Goal: Task Accomplishment & Management: Manage account settings

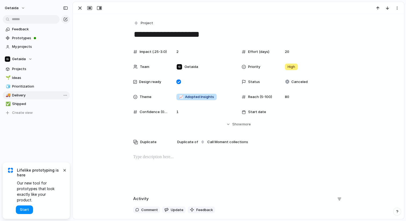
click at [20, 98] on link "🚚 Delivery" at bounding box center [36, 95] width 67 height 8
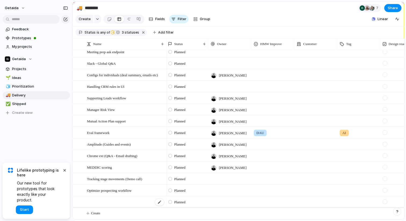
click at [106, 200] on div at bounding box center [126, 202] width 78 height 11
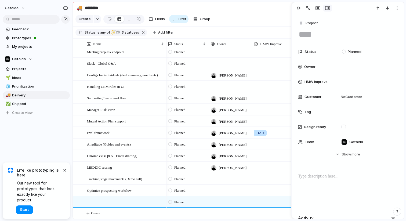
click at [320, 34] on textarea at bounding box center [347, 34] width 99 height 11
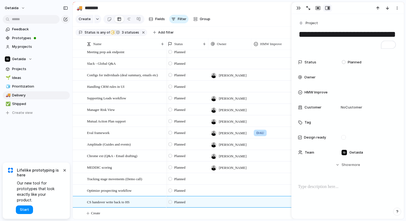
type textarea "**********"
click at [50, 148] on div "Feedback Prototypes My projects Getaida Projects 🌱 Ideas 🧊 Prioritization 🚚 Del…" at bounding box center [36, 80] width 73 height 160
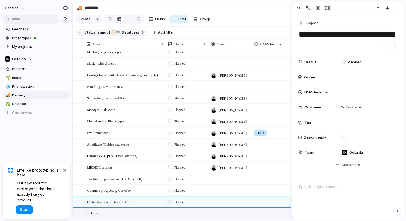
click at [96, 212] on span "Create" at bounding box center [95, 213] width 9 height 5
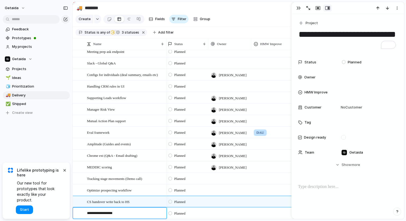
type textarea "**********"
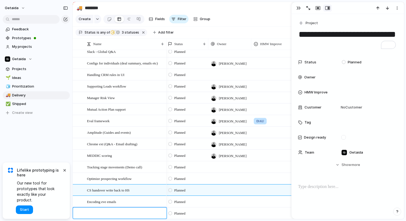
type textarea "*******"
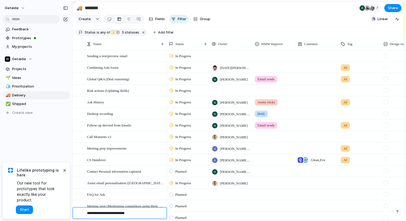
scroll to position [154, 0]
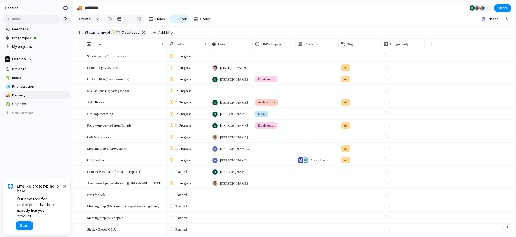
click at [228, 55] on div at bounding box center [230, 55] width 43 height 11
click at [226, 57] on div "[PERSON_NAME] [PERSON_NAME] [PERSON_NAME] [PERSON_NAME][DATE] [PERSON_NAME] [PE…" at bounding box center [258, 118] width 516 height 237
click at [226, 57] on div at bounding box center [230, 55] width 43 height 11
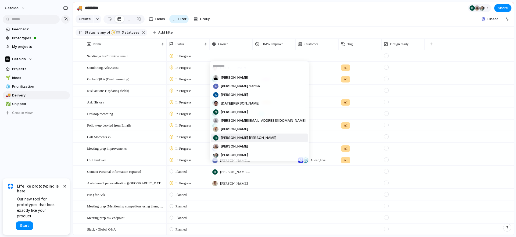
click at [230, 139] on span "[PERSON_NAME] [PERSON_NAME]" at bounding box center [248, 137] width 56 height 5
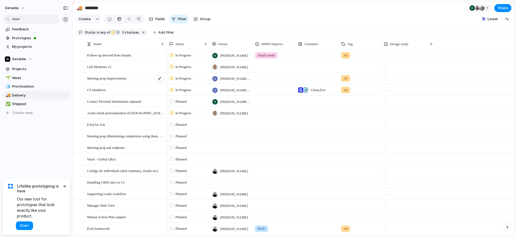
scroll to position [173, 0]
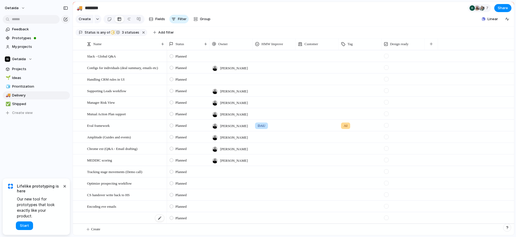
click at [99, 213] on div at bounding box center [126, 217] width 78 height 11
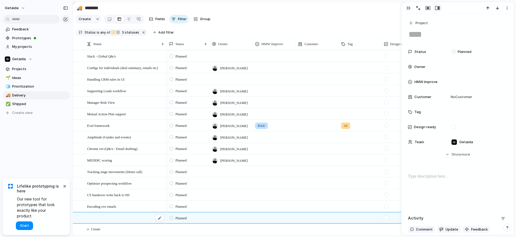
click at [101, 216] on div at bounding box center [126, 217] width 78 height 11
click at [99, 217] on div at bounding box center [126, 217] width 78 height 11
type textarea "*******"
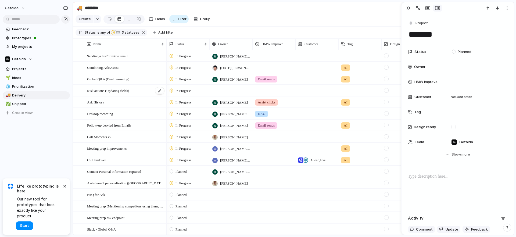
scroll to position [1, 0]
click at [129, 88] on span "Risk actions (Updating fields)" at bounding box center [108, 89] width 42 height 6
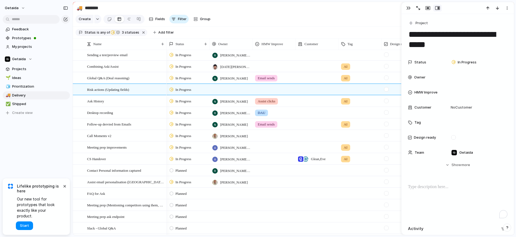
click at [418, 190] on div "To enrich screen reader interactions, please activate Accessibility in Grammarl…" at bounding box center [457, 201] width 99 height 34
click at [49, 149] on div "Feedback Prototypes My projects Getaida Projects 🌱 Ideas 🧊 Prioritization 🚚 Del…" at bounding box center [36, 80] width 73 height 160
click at [121, 148] on span "Meeting prep improvements" at bounding box center [106, 147] width 39 height 6
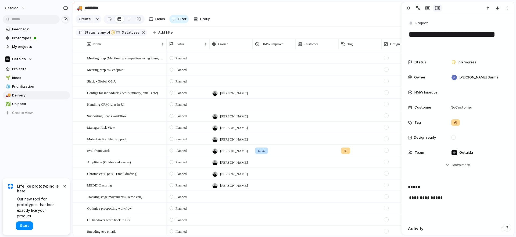
scroll to position [143, 0]
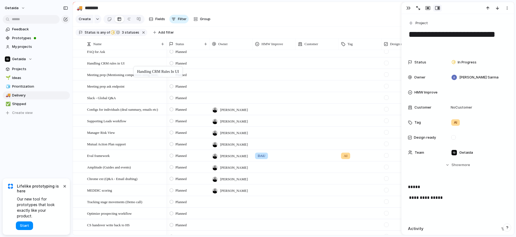
drag, startPoint x: 126, startPoint y: 111, endPoint x: 136, endPoint y: 67, distance: 44.5
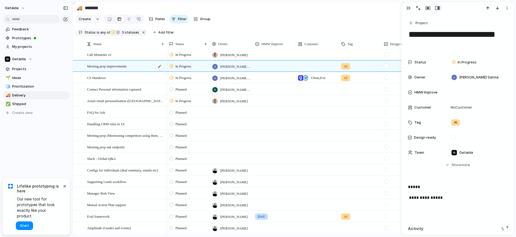
scroll to position [75, 0]
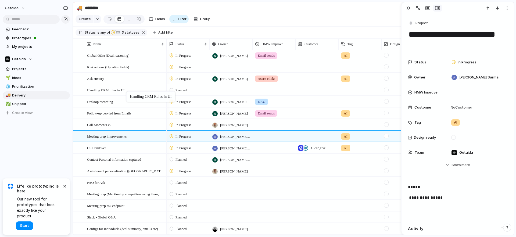
drag, startPoint x: 114, startPoint y: 183, endPoint x: 129, endPoint y: 92, distance: 91.4
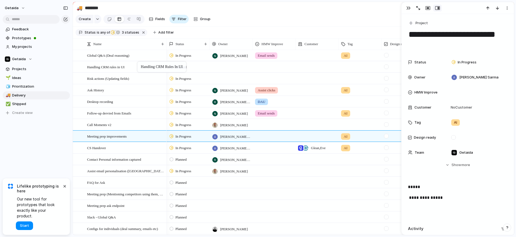
drag, startPoint x: 129, startPoint y: 92, endPoint x: 140, endPoint y: 62, distance: 31.8
click at [179, 76] on span "In Progress" at bounding box center [183, 78] width 16 height 5
click at [26, 151] on div "Backlog Planned In Progress Completed Canceled" at bounding box center [258, 118] width 516 height 237
click at [232, 66] on div at bounding box center [230, 66] width 43 height 11
type input "***"
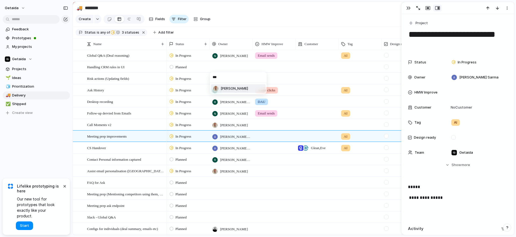
click at [234, 88] on span "[PERSON_NAME]" at bounding box center [233, 88] width 27 height 5
click at [46, 138] on div "Feedback Prototypes My projects Getaida Projects 🌱 Ideas 🧊 Prioritization 🚚 Del…" at bounding box center [36, 80] width 73 height 160
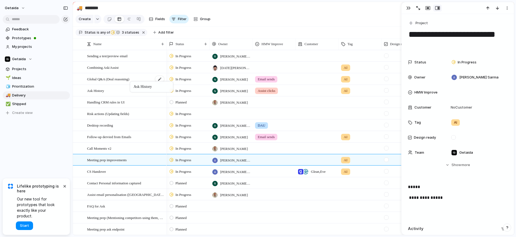
drag, startPoint x: 112, startPoint y: 113, endPoint x: 133, endPoint y: 83, distance: 36.3
click at [97, 91] on span "Ask History" at bounding box center [95, 90] width 17 height 6
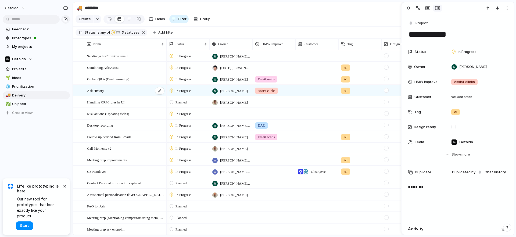
click at [92, 91] on span "Ask History" at bounding box center [95, 90] width 17 height 6
click at [93, 91] on textarea "**********" at bounding box center [125, 91] width 76 height 7
type textarea "**********"
click at [95, 129] on div "Desktop recording" at bounding box center [126, 125] width 78 height 11
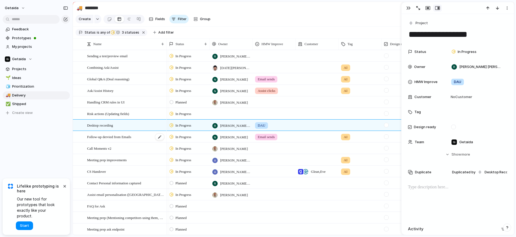
click at [123, 133] on div "Follow-up dervied from Emails" at bounding box center [126, 136] width 78 height 11
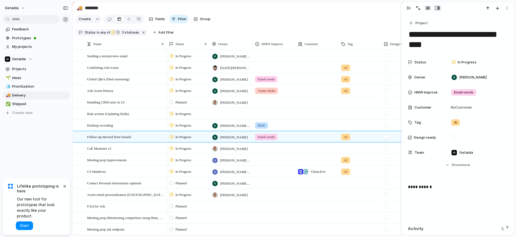
click at [189, 139] on span "In Progress" at bounding box center [183, 136] width 16 height 5
click at [187, 167] on span "Planned" at bounding box center [182, 168] width 14 height 5
click at [131, 149] on div "Call Moments v2" at bounding box center [126, 148] width 78 height 11
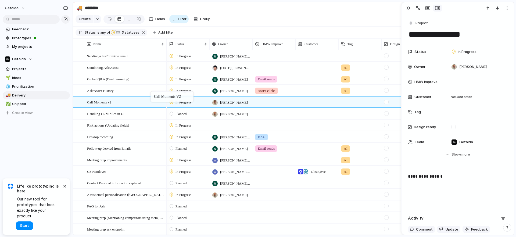
drag, startPoint x: 131, startPoint y: 149, endPoint x: 153, endPoint y: 92, distance: 60.9
click at [51, 153] on div "Feedback Prototypes My projects Getaida Projects 🌱 Ideas 🧊 Prioritization 🚚 Del…" at bounding box center [36, 80] width 73 height 160
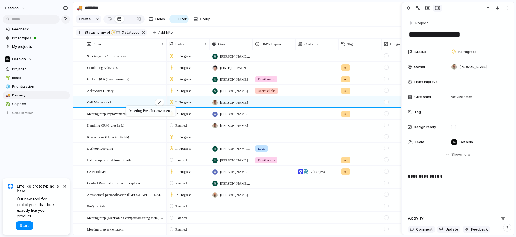
drag, startPoint x: 100, startPoint y: 163, endPoint x: 128, endPoint y: 107, distance: 62.9
click at [106, 173] on span "CS Handover" at bounding box center [96, 171] width 19 height 6
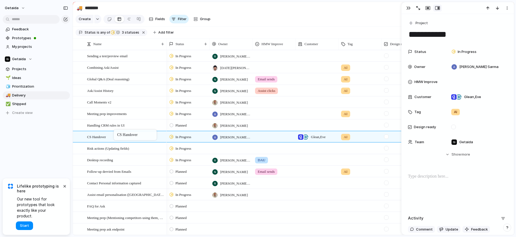
drag, startPoint x: 107, startPoint y: 173, endPoint x: 116, endPoint y: 131, distance: 43.3
click at [228, 138] on span "[PERSON_NAME] Sarma" at bounding box center [235, 137] width 30 height 5
type input "**"
click at [226, 157] on span "[PERSON_NAME]" at bounding box center [233, 158] width 27 height 5
click at [21, 142] on div "Feedback Prototypes My projects Getaida Projects 🌱 Ideas 🧊 Prioritization 🚚 Del…" at bounding box center [36, 80] width 73 height 160
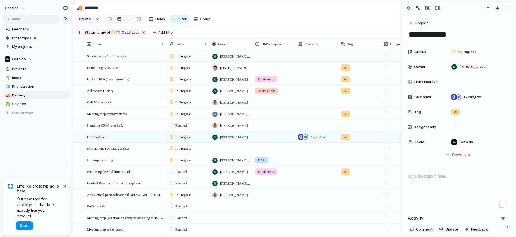
click at [425, 176] on p "To enrich screen reader interactions, please activate Accessibility in Grammarl…" at bounding box center [457, 176] width 99 height 6
click at [488, 197] on p "**********" at bounding box center [457, 198] width 99 height 6
click at [54, 131] on div "Feedback Prototypes My projects Getaida Projects 🌱 Ideas 🧊 Prioritization 🚚 Del…" at bounding box center [36, 80] width 73 height 160
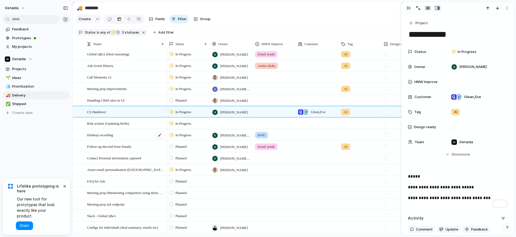
scroll to position [26, 0]
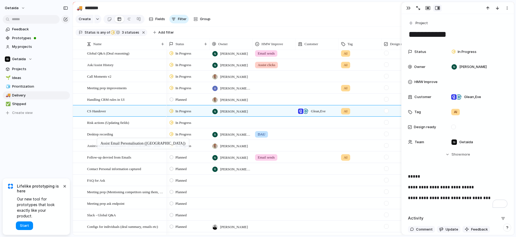
drag, startPoint x: 89, startPoint y: 167, endPoint x: 100, endPoint y: 139, distance: 29.9
click at [179, 145] on span "In Progress" at bounding box center [183, 145] width 16 height 5
drag, startPoint x: 185, startPoint y: 197, endPoint x: 194, endPoint y: 197, distance: 8.9
click at [194, 197] on li "Completed" at bounding box center [190, 195] width 44 height 9
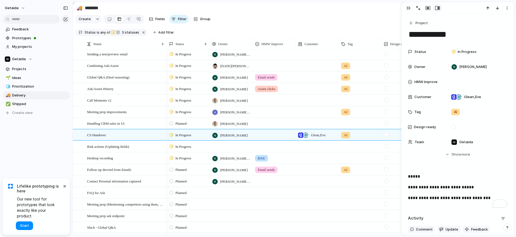
scroll to position [0, 0]
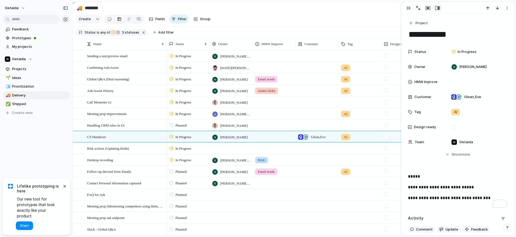
click at [50, 156] on div "Feedback Prototypes My projects Getaida Projects 🌱 Ideas 🧊 Prioritization 🚚 Del…" at bounding box center [36, 80] width 73 height 160
click at [55, 166] on div "getaida Feedback Prototypes My projects Getaida Projects 🌱 Ideas 🧊 Prioritizati…" at bounding box center [36, 118] width 73 height 237
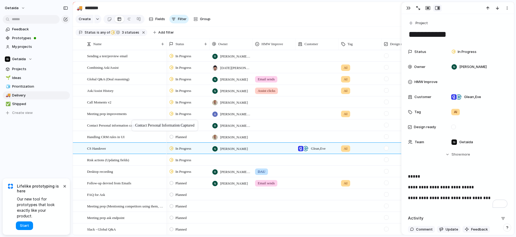
drag, startPoint x: 107, startPoint y: 183, endPoint x: 134, endPoint y: 121, distance: 67.7
click at [227, 124] on span "[PERSON_NAME] [PERSON_NAME]" at bounding box center [235, 125] width 30 height 5
type input "**"
click at [236, 148] on span "[PERSON_NAME]" at bounding box center [233, 146] width 27 height 5
click at [232, 116] on span "[PERSON_NAME] Sarma" at bounding box center [235, 113] width 30 height 5
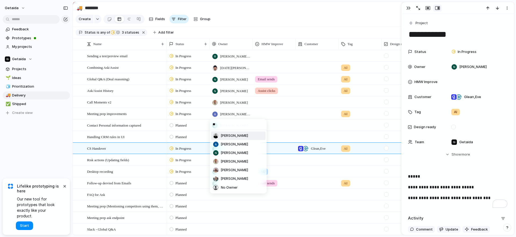
type input "***"
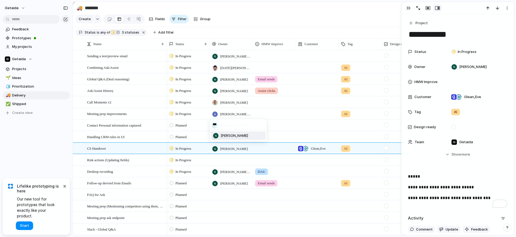
click at [237, 136] on span "[PERSON_NAME]" at bounding box center [233, 135] width 27 height 5
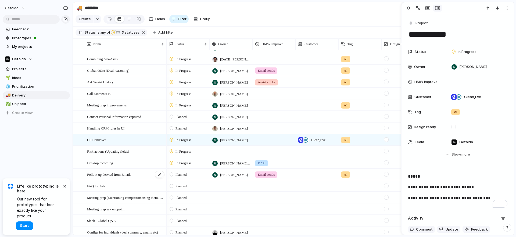
scroll to position [12, 0]
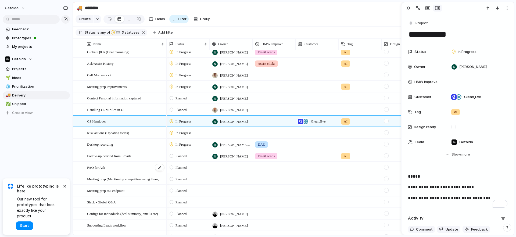
click at [131, 165] on div "FAQ for Ask" at bounding box center [126, 167] width 78 height 11
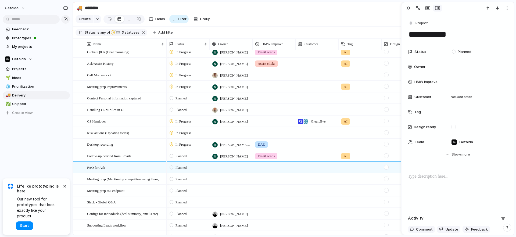
click at [448, 189] on div at bounding box center [457, 190] width 99 height 34
click at [54, 142] on div "Feedback Prototypes My projects Getaida Projects 🌱 Ideas 🧊 Prioritization 🚚 Del…" at bounding box center [36, 80] width 73 height 160
click at [43, 147] on div "Feedback Prototypes My projects Getaida Projects 🌱 Ideas 🧊 Prioritization 🚚 Del…" at bounding box center [36, 80] width 73 height 160
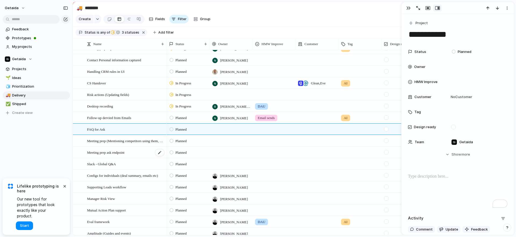
scroll to position [67, 0]
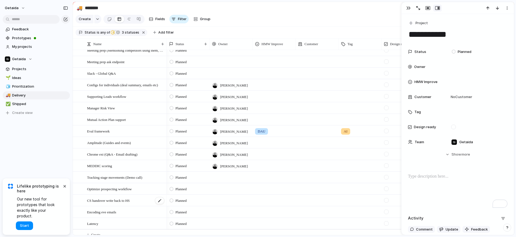
click at [110, 198] on span "CS handover write back to HS" at bounding box center [108, 200] width 43 height 6
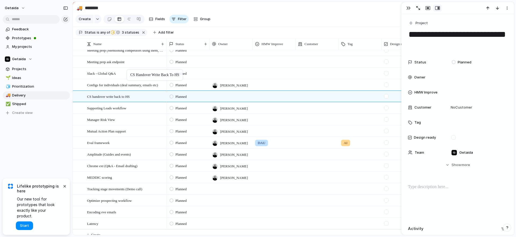
drag, startPoint x: 108, startPoint y: 201, endPoint x: 129, endPoint y: 71, distance: 131.4
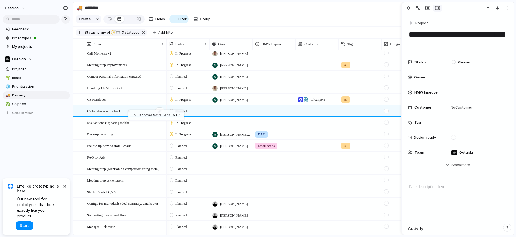
drag, startPoint x: 109, startPoint y: 202, endPoint x: 131, endPoint y: 111, distance: 93.9
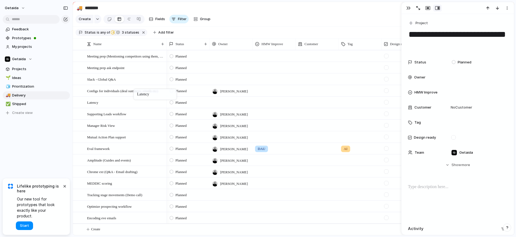
drag, startPoint x: 106, startPoint y: 217, endPoint x: 136, endPoint y: 90, distance: 130.3
drag, startPoint x: 129, startPoint y: 103, endPoint x: 131, endPoint y: 74, distance: 29.3
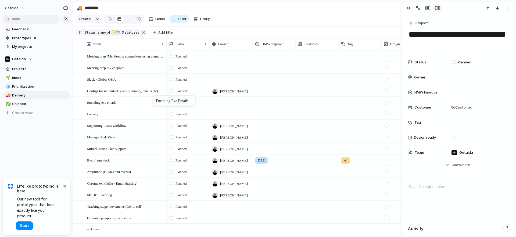
drag, startPoint x: 108, startPoint y: 215, endPoint x: 155, endPoint y: 97, distance: 127.5
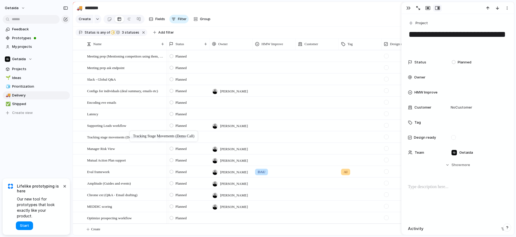
drag, startPoint x: 91, startPoint y: 204, endPoint x: 132, endPoint y: 133, distance: 82.0
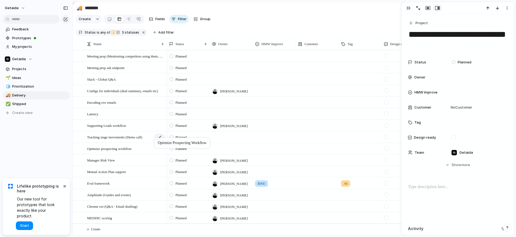
drag, startPoint x: 131, startPoint y: 217, endPoint x: 157, endPoint y: 138, distance: 82.5
click at [236, 138] on div at bounding box center [230, 136] width 43 height 11
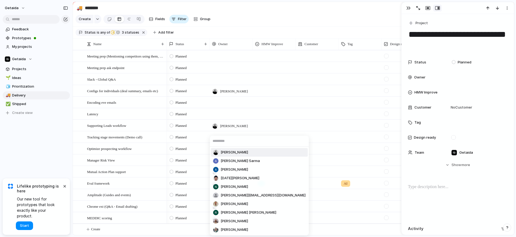
click at [228, 151] on span "[PERSON_NAME]" at bounding box center [233, 152] width 27 height 5
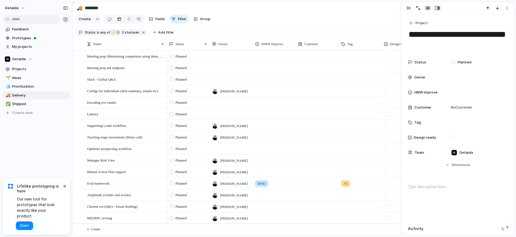
click at [227, 146] on div at bounding box center [230, 148] width 43 height 11
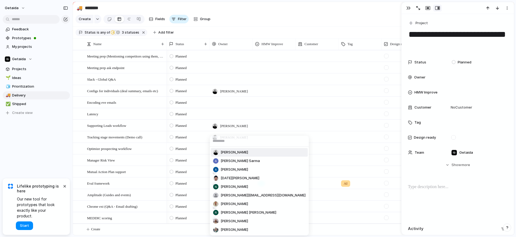
click at [228, 151] on span "[PERSON_NAME]" at bounding box center [233, 152] width 27 height 5
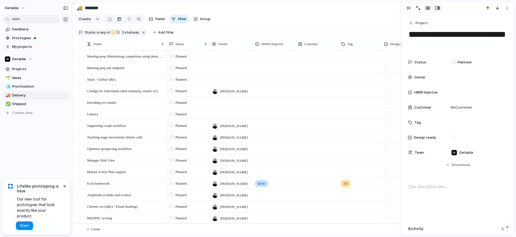
click at [39, 132] on div "Feedback Prototypes My projects Getaida Projects 🌱 Ideas 🧊 Prioritization 🚚 Del…" at bounding box center [36, 80] width 73 height 160
click at [64, 189] on button "×" at bounding box center [64, 186] width 6 height 6
click at [224, 102] on div at bounding box center [230, 102] width 43 height 11
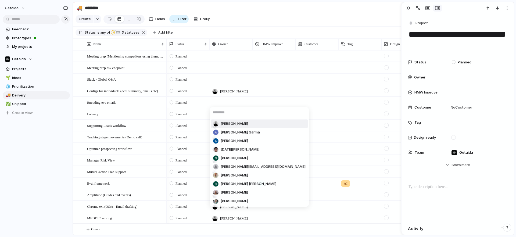
click at [223, 125] on span "[PERSON_NAME]" at bounding box center [233, 123] width 27 height 5
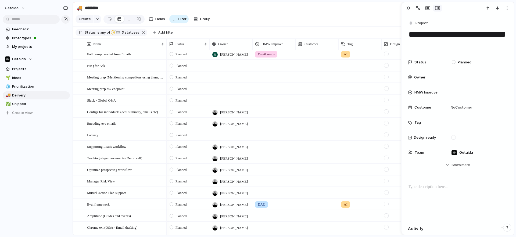
scroll to position [132, 0]
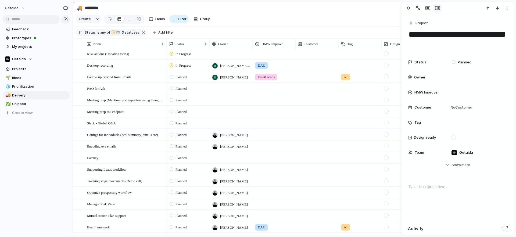
click at [43, 183] on div "getaida Feedback Prototypes My projects Getaida Projects 🌱 Ideas 🧊 Prioritizati…" at bounding box center [36, 118] width 73 height 237
click at [231, 156] on div at bounding box center [230, 157] width 43 height 11
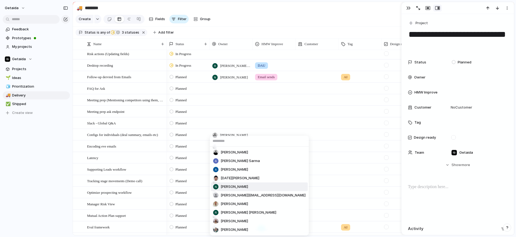
click at [230, 185] on span "[PERSON_NAME]" at bounding box center [233, 186] width 27 height 5
